Goal: Task Accomplishment & Management: Complete application form

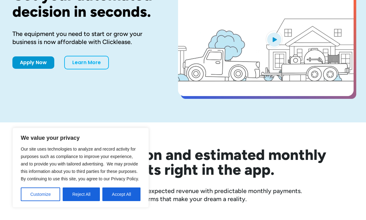
scroll to position [68, 0]
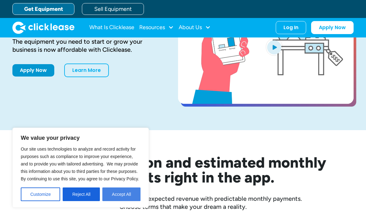
click at [132, 201] on button "Accept All" at bounding box center [121, 195] width 38 height 14
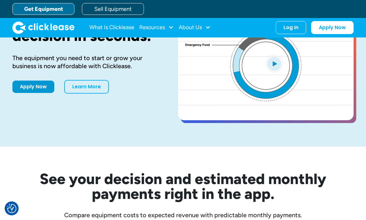
scroll to position [50, 0]
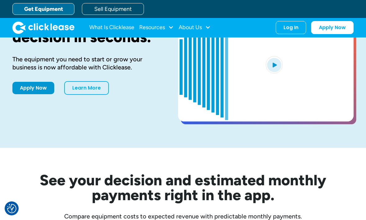
click at [342, 88] on video "open lightbox" at bounding box center [266, 66] width 176 height 109
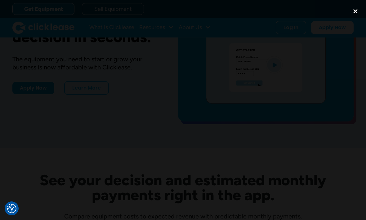
click at [357, 13] on div "close lightbox" at bounding box center [355, 11] width 21 height 14
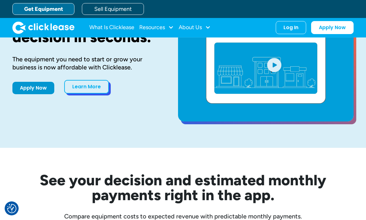
click at [86, 89] on link "Learn More" at bounding box center [86, 87] width 45 height 14
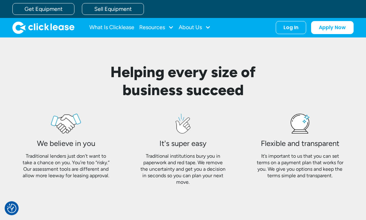
scroll to position [480, 0]
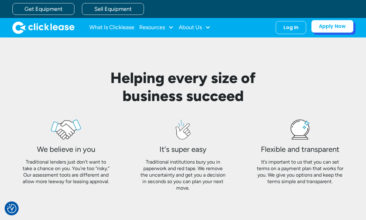
click at [336, 26] on link "Apply Now" at bounding box center [332, 26] width 43 height 13
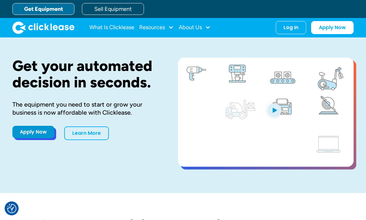
click at [21, 135] on link "Apply Now" at bounding box center [33, 132] width 42 height 12
